Goal: Find specific page/section: Find specific page/section

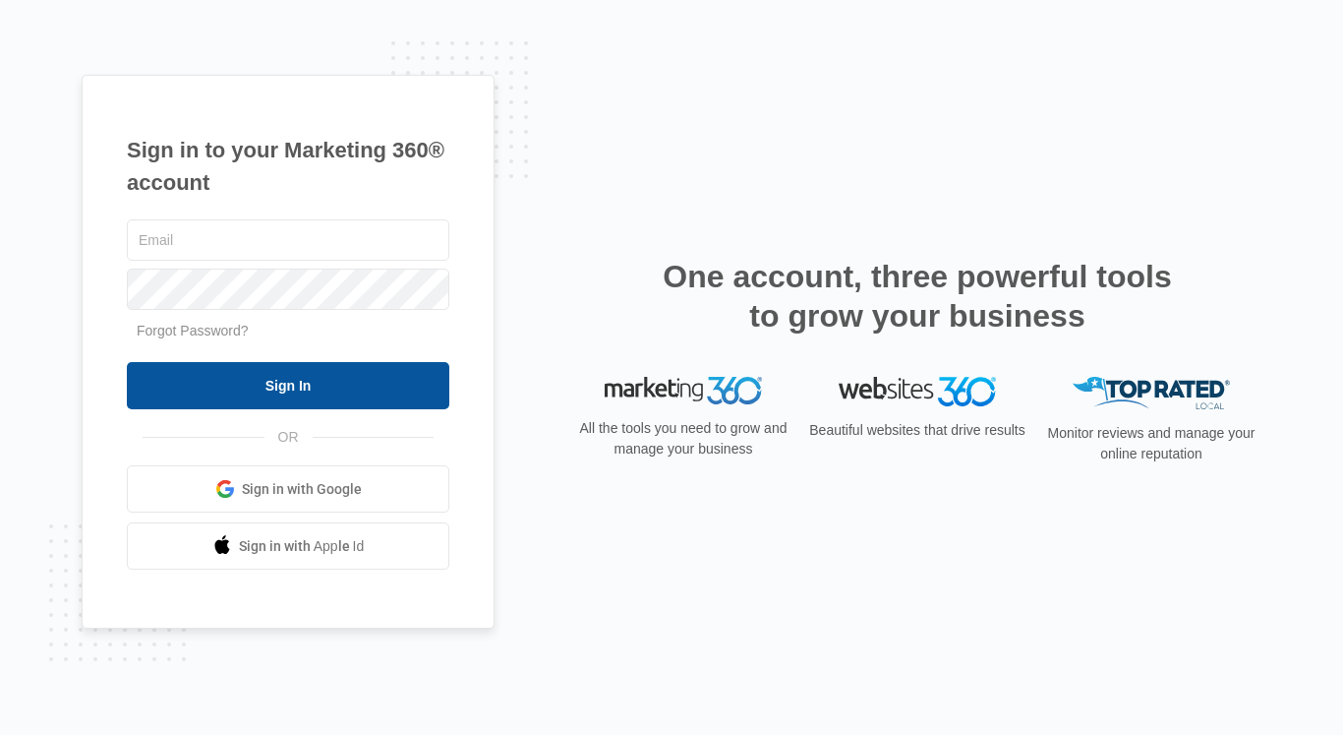
type input "christy.perez@madwire.com"
click at [380, 373] on input "Sign In" at bounding box center [288, 385] width 323 height 47
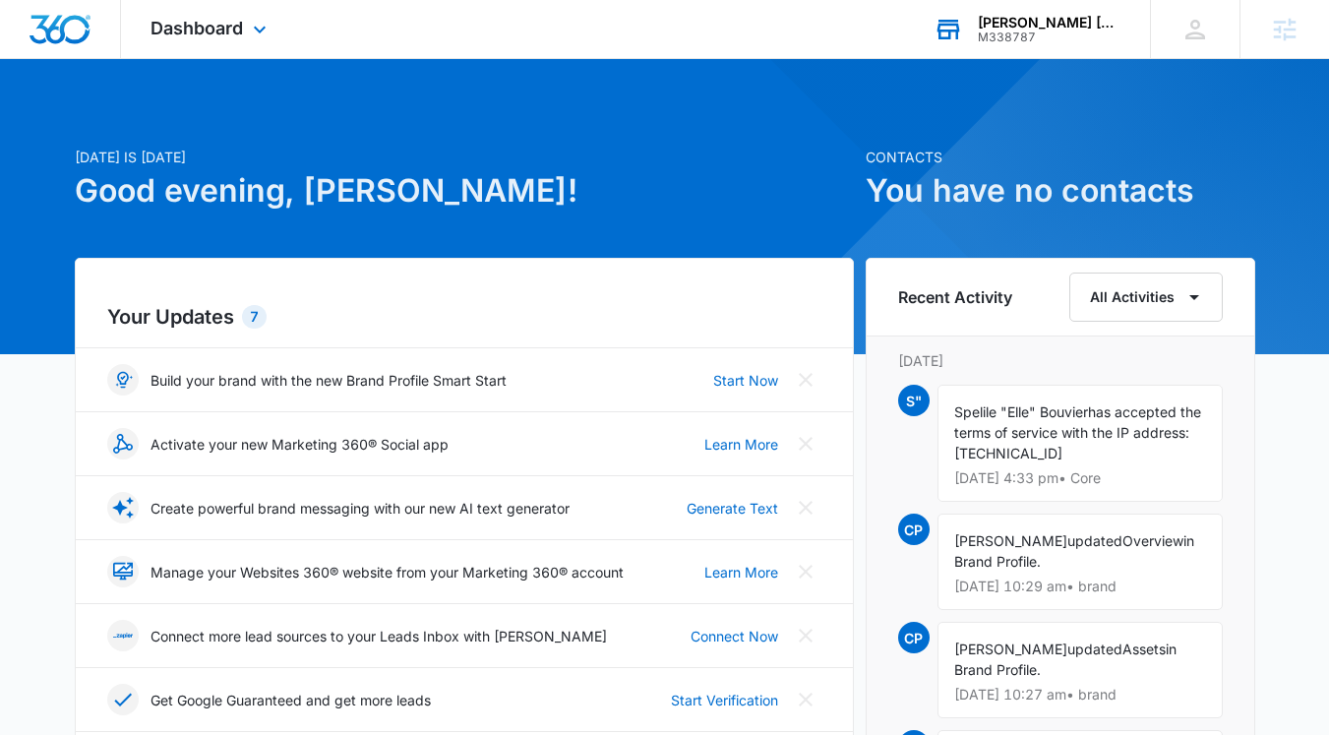
click at [1061, 29] on div "[PERSON_NAME] [PERSON_NAME] Events Agency" at bounding box center [1049, 23] width 144 height 16
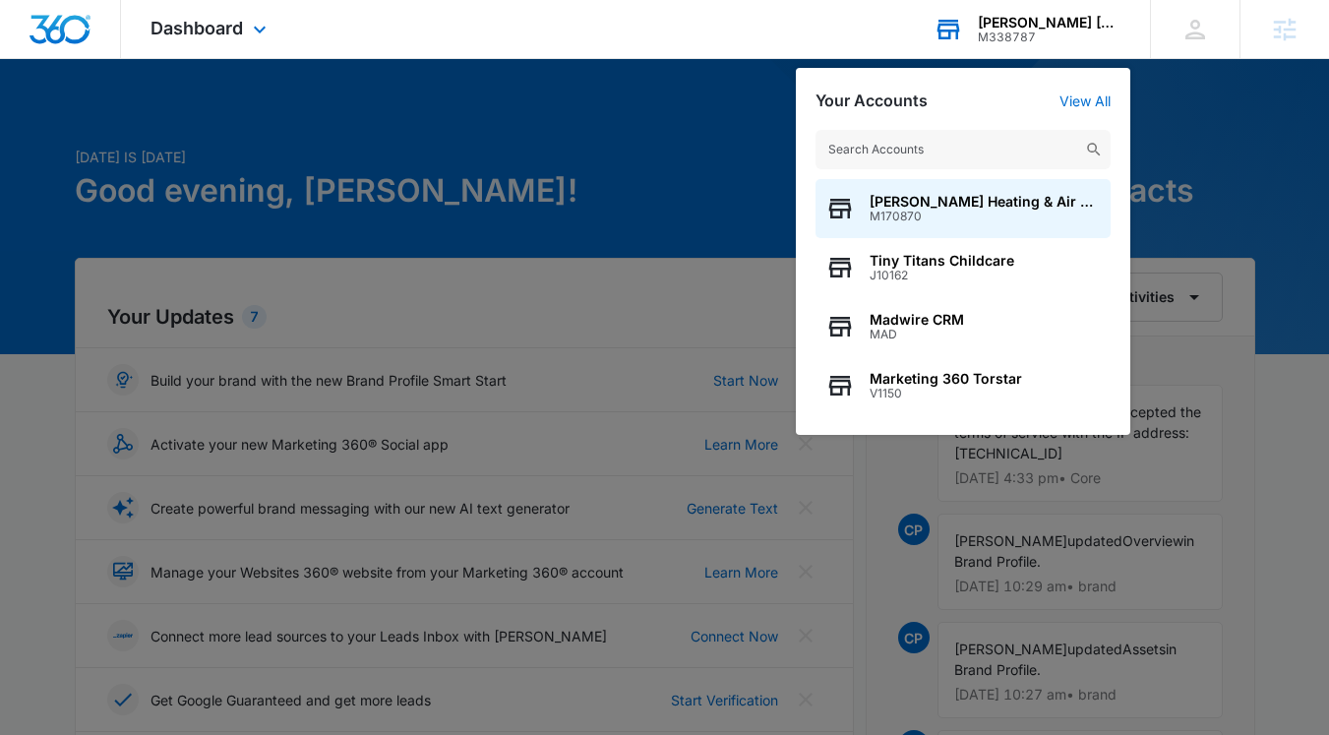
click at [968, 144] on input "text" at bounding box center [962, 149] width 295 height 39
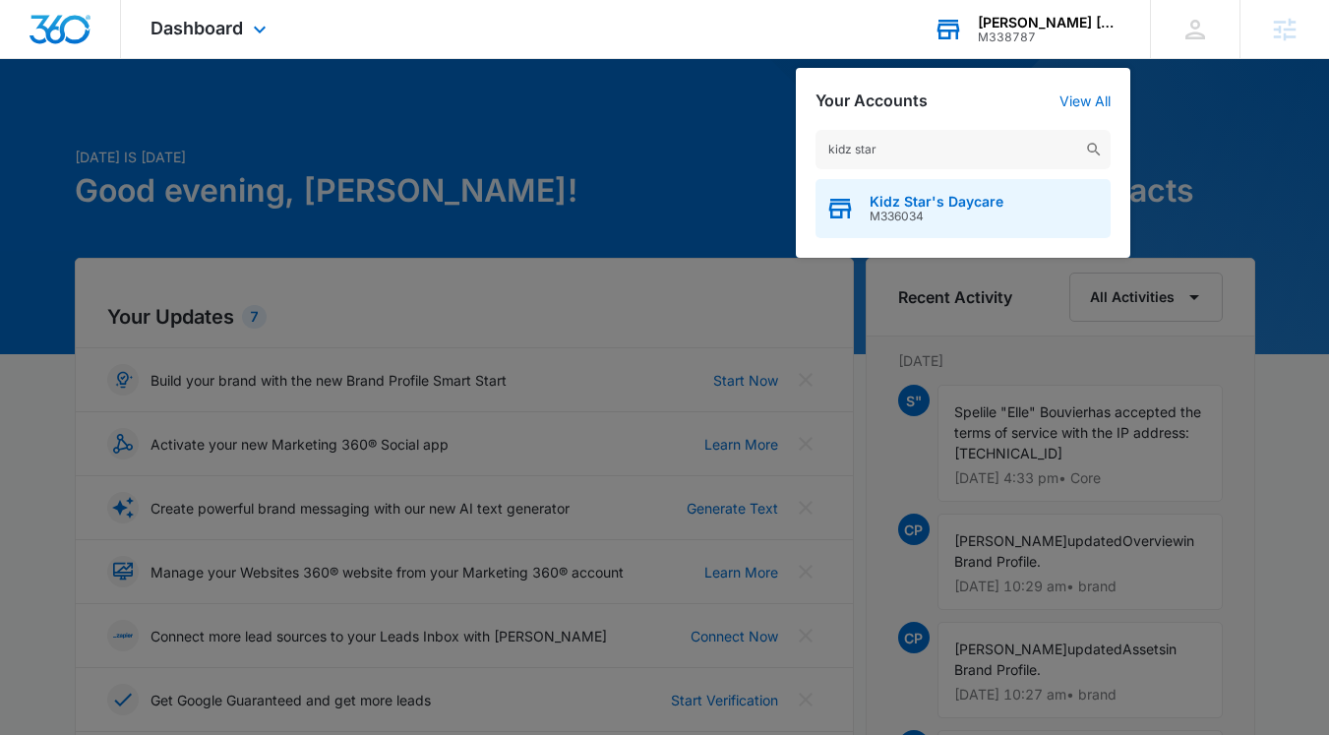
type input "kidz star"
click at [929, 209] on span "M336034" at bounding box center [936, 216] width 134 height 14
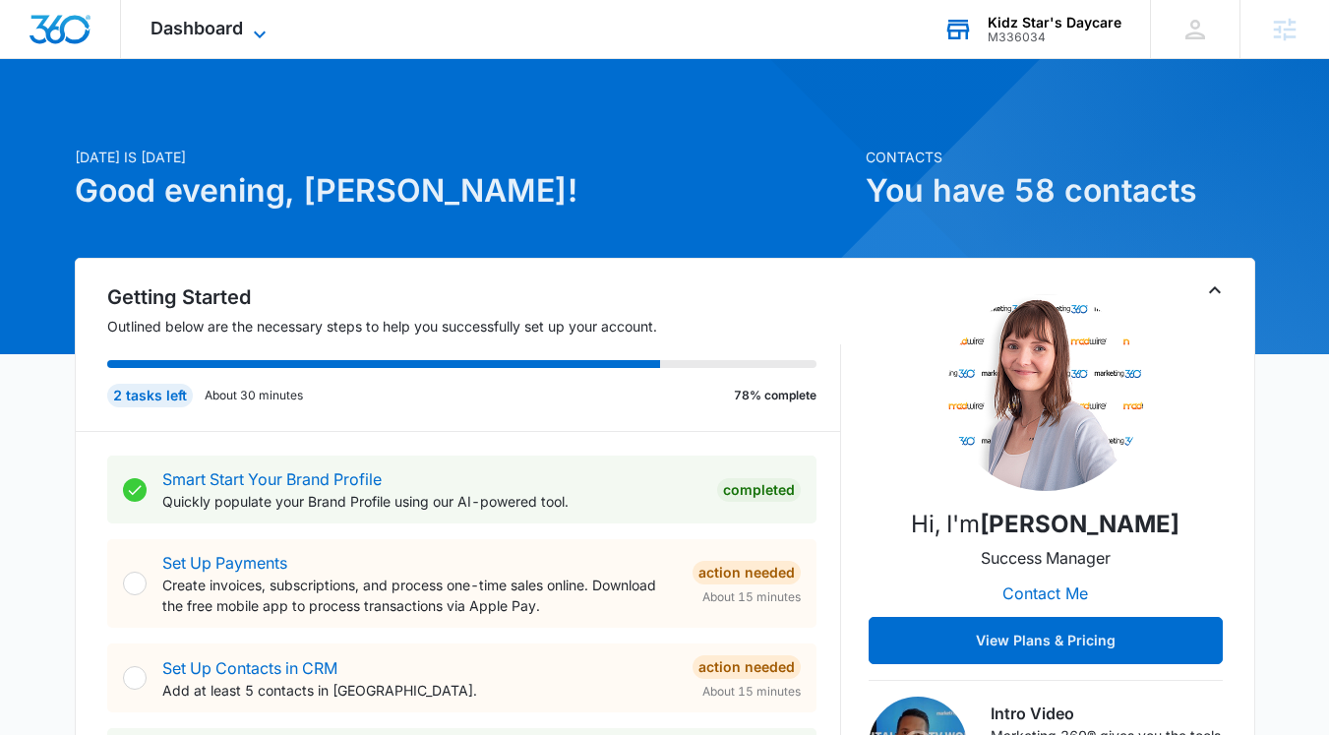
click at [225, 24] on span "Dashboard" at bounding box center [196, 28] width 92 height 21
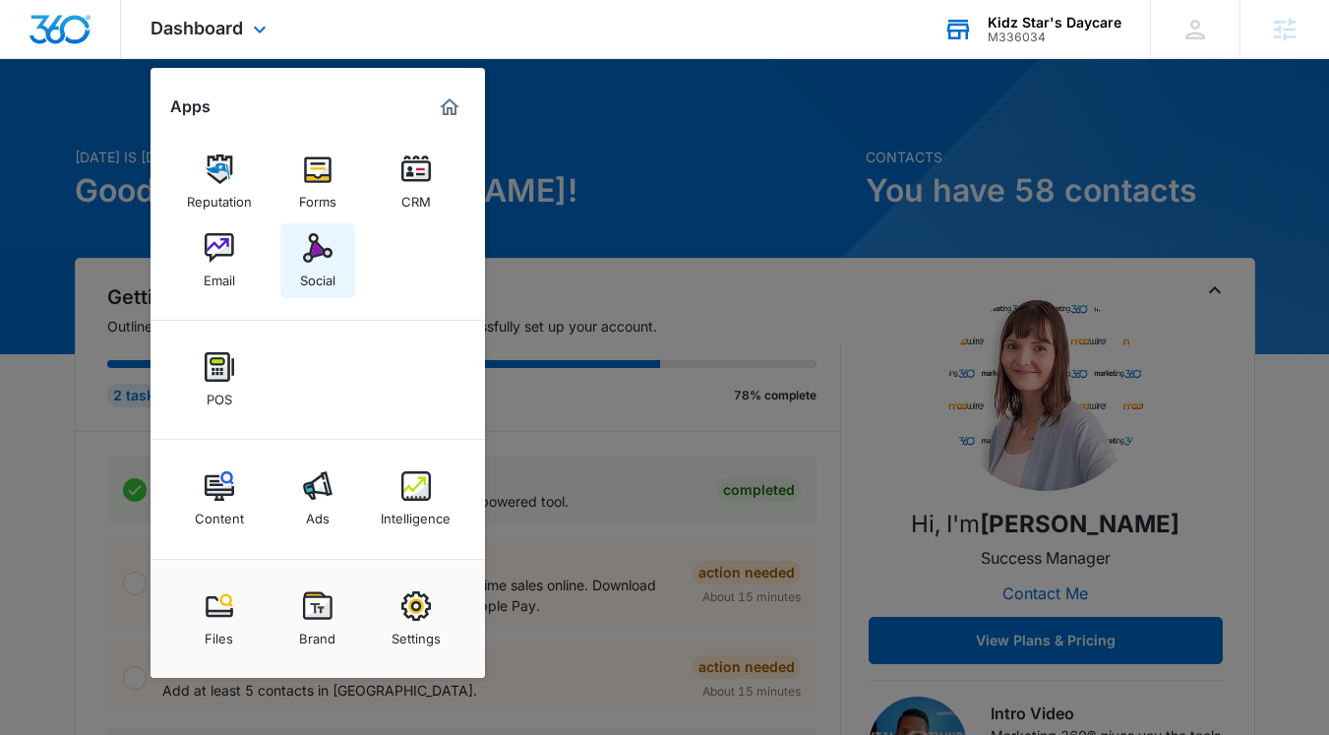
click at [313, 243] on img at bounding box center [318, 248] width 30 height 30
